Goal: Task Accomplishment & Management: Manage account settings

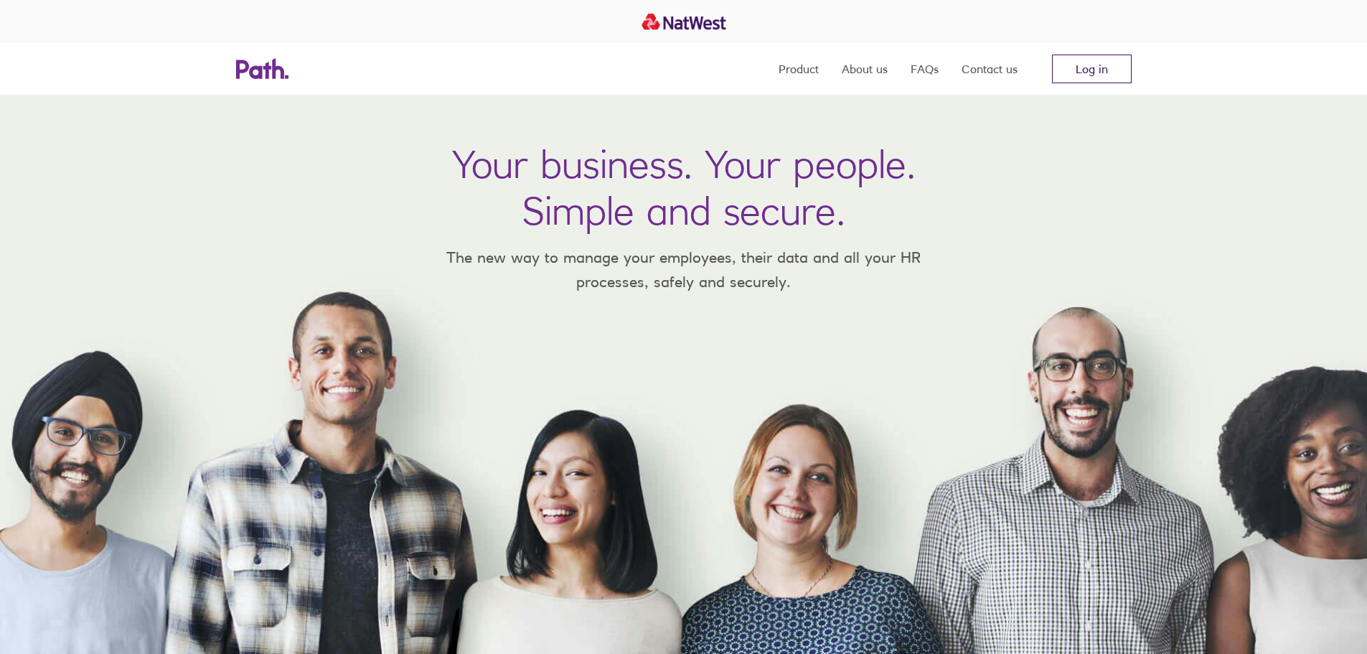
click at [1082, 74] on link "Log in" at bounding box center [1092, 69] width 80 height 29
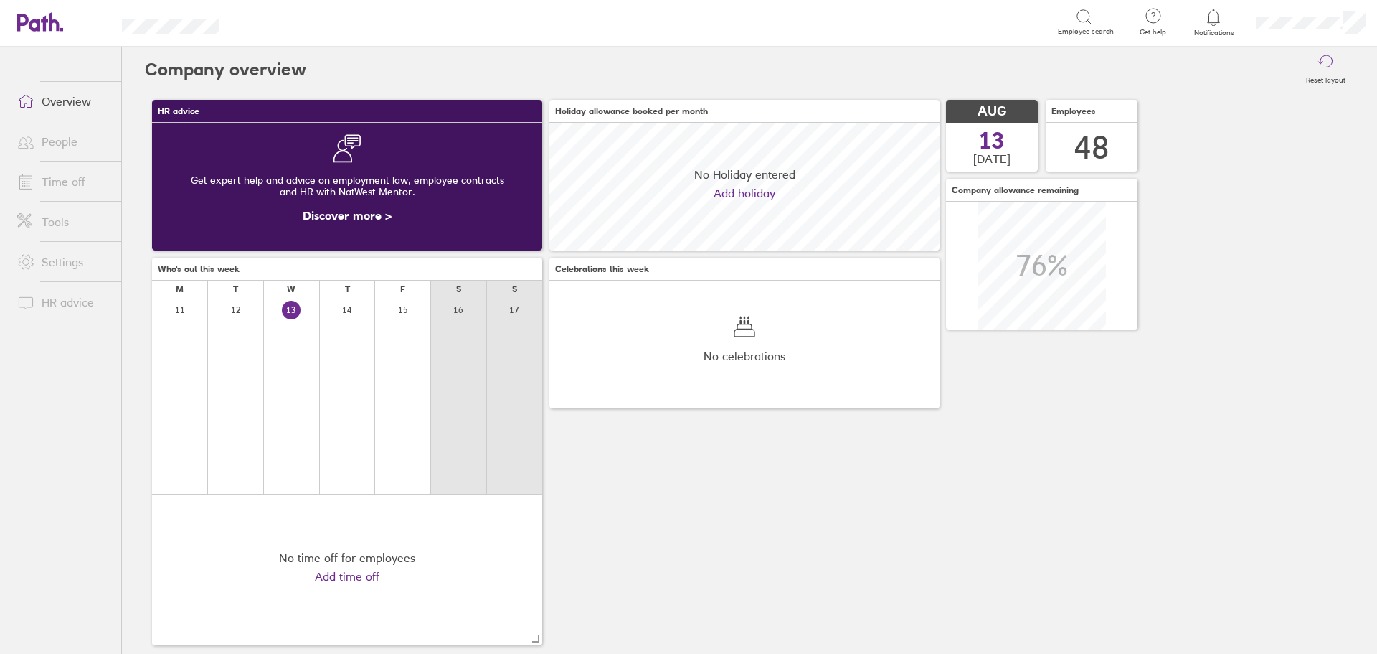
scroll to position [128, 390]
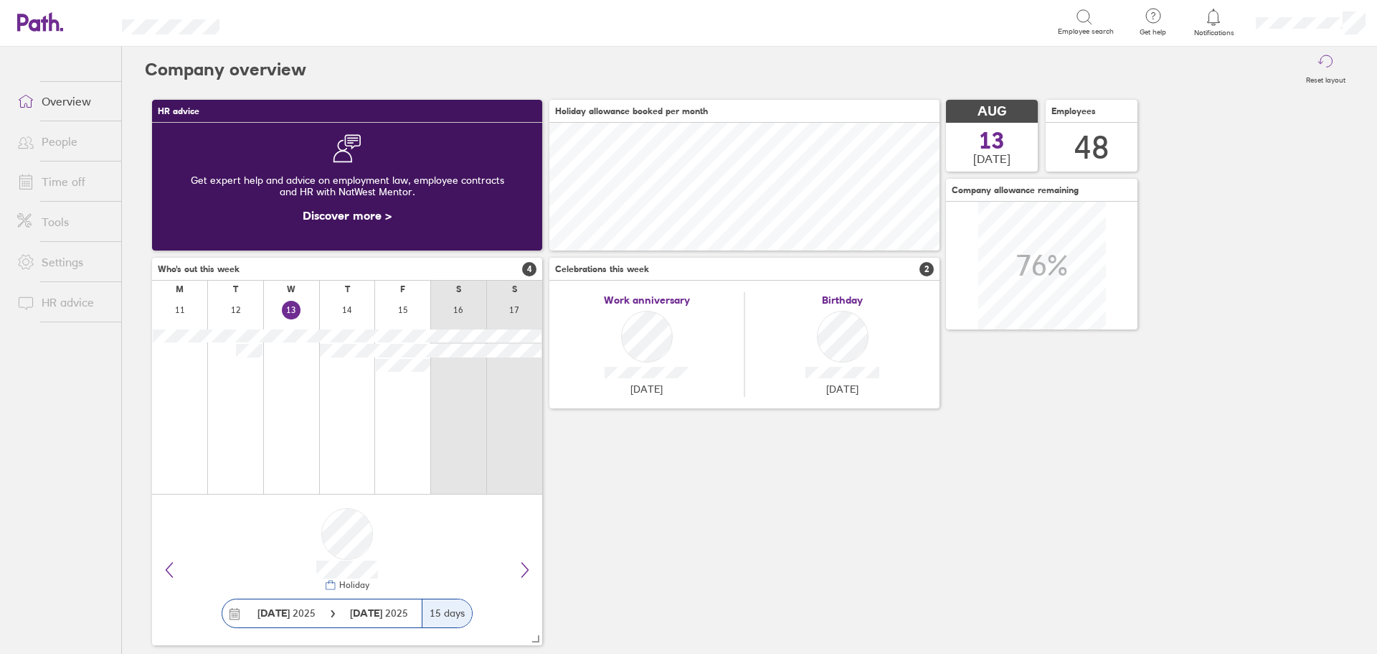
click at [851, 540] on div "HR advice Get expert help and advice on employment law, employee contracts and …" at bounding box center [750, 373] width 1210 height 560
click at [52, 184] on link "Time off" at bounding box center [64, 181] width 116 height 29
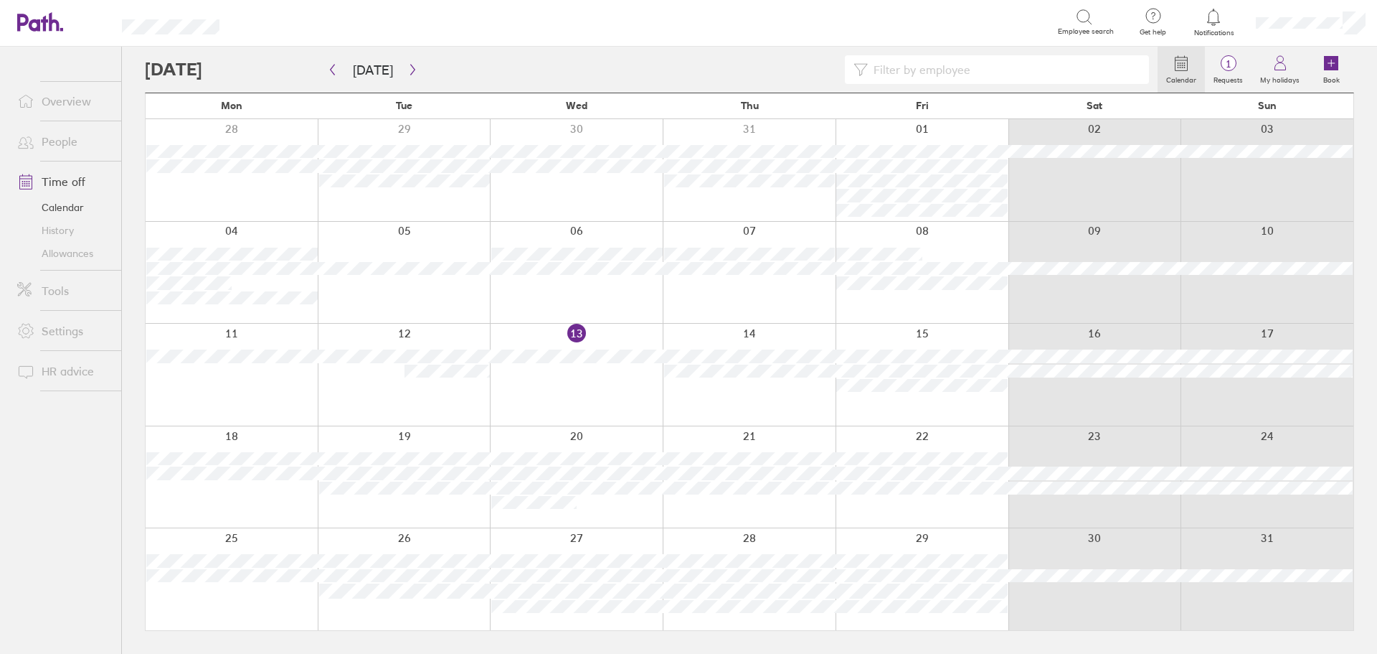
click at [65, 255] on link "Allowances" at bounding box center [64, 253] width 116 height 23
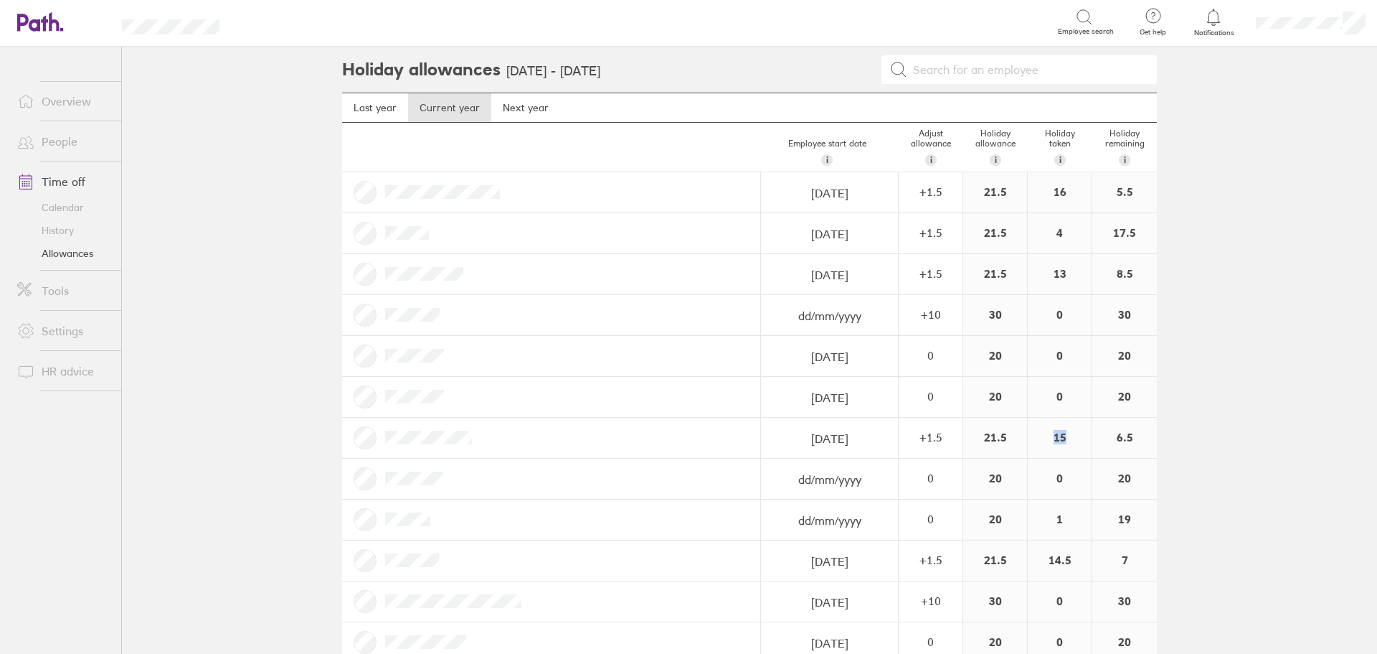
drag, startPoint x: 1064, startPoint y: 438, endPoint x: 1042, endPoint y: 436, distance: 22.3
click at [1042, 436] on div "15" at bounding box center [1060, 438] width 64 height 40
